Goal: Task Accomplishment & Management: Manage account settings

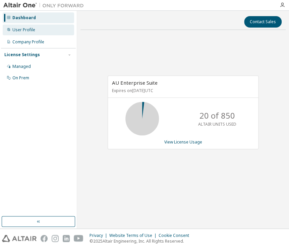
click at [41, 31] on div "User Profile" at bounding box center [39, 30] width 72 height 11
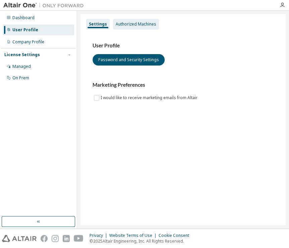
click at [139, 21] on div "Authorized Machines" at bounding box center [136, 23] width 41 height 5
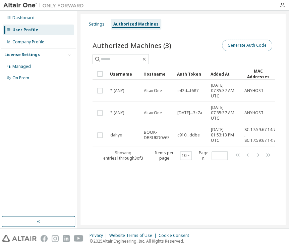
click at [242, 46] on button "Generate Auth Code" at bounding box center [247, 45] width 50 height 11
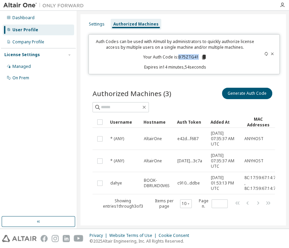
drag, startPoint x: 178, startPoint y: 57, endPoint x: 197, endPoint y: 57, distance: 19.5
click at [197, 57] on p "Your Auth Code is: B75ZTG41" at bounding box center [175, 57] width 64 height 6
copy p "B75ZTG41"
click at [42, 18] on div "Dashboard" at bounding box center [39, 17] width 72 height 11
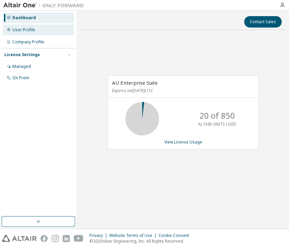
click at [39, 28] on div "User Profile" at bounding box center [39, 30] width 72 height 11
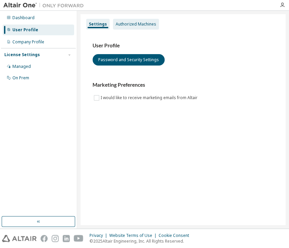
click at [139, 24] on div "Authorized Machines" at bounding box center [136, 23] width 41 height 5
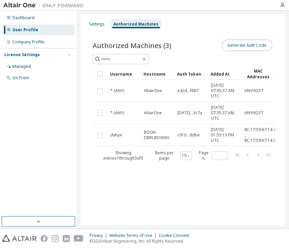
click at [264, 42] on button "Generate Auth Code" at bounding box center [247, 45] width 50 height 11
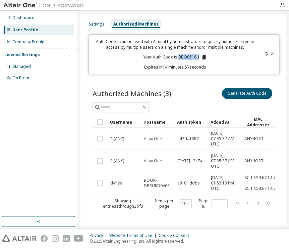
drag, startPoint x: 177, startPoint y: 54, endPoint x: 197, endPoint y: 55, distance: 20.1
click at [197, 55] on p "Your Auth Code is: BBO0518H" at bounding box center [175, 57] width 64 height 6
copy p "BBO0518H"
